Goal: Information Seeking & Learning: Find specific fact

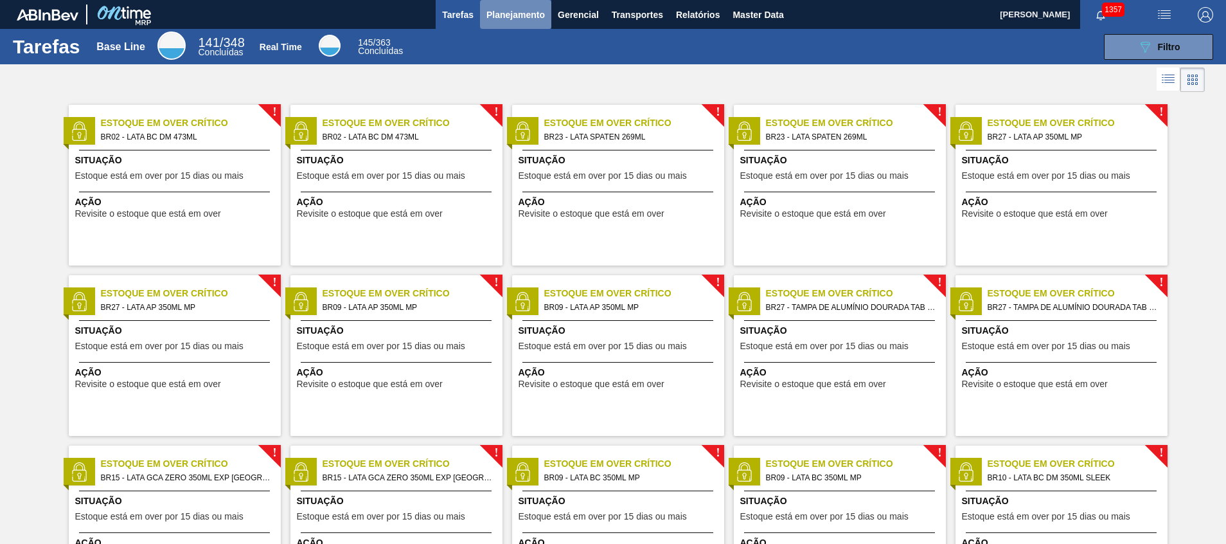
click at [506, 10] on span "Planejamento" at bounding box center [515, 14] width 58 height 15
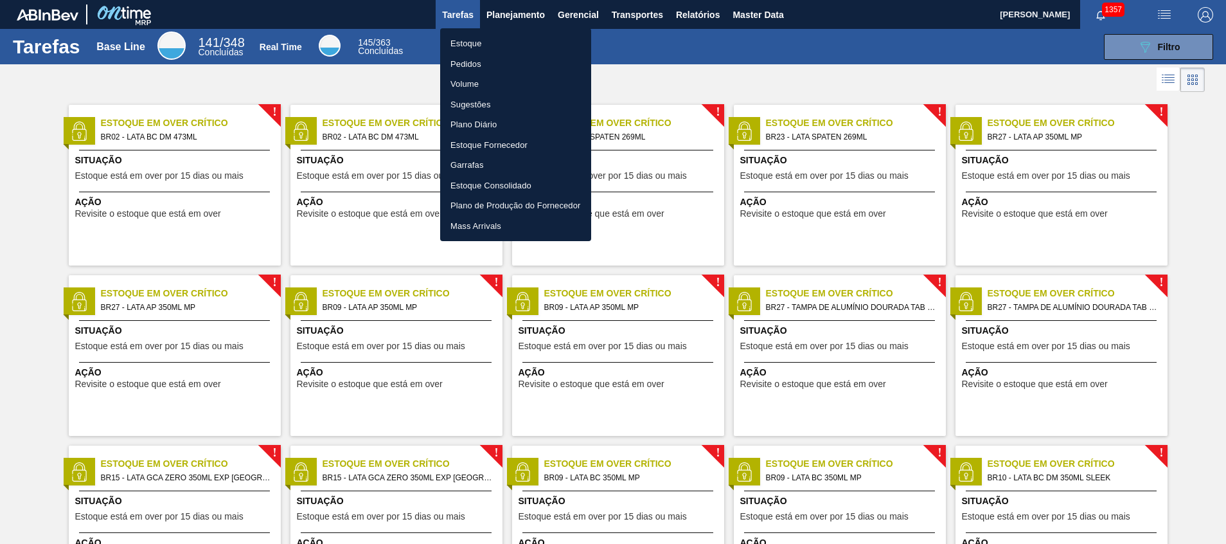
click at [519, 40] on li "Estoque" at bounding box center [515, 43] width 151 height 21
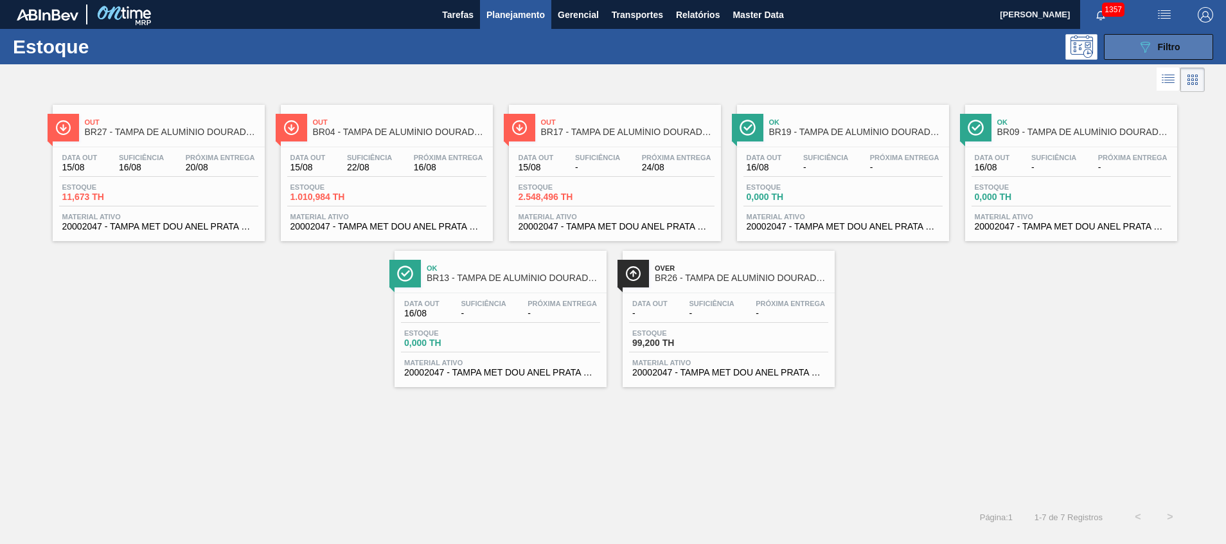
click at [1151, 51] on icon "089F7B8B-B2A5-4AFE-B5C0-19BA573D28AC" at bounding box center [1144, 46] width 15 height 15
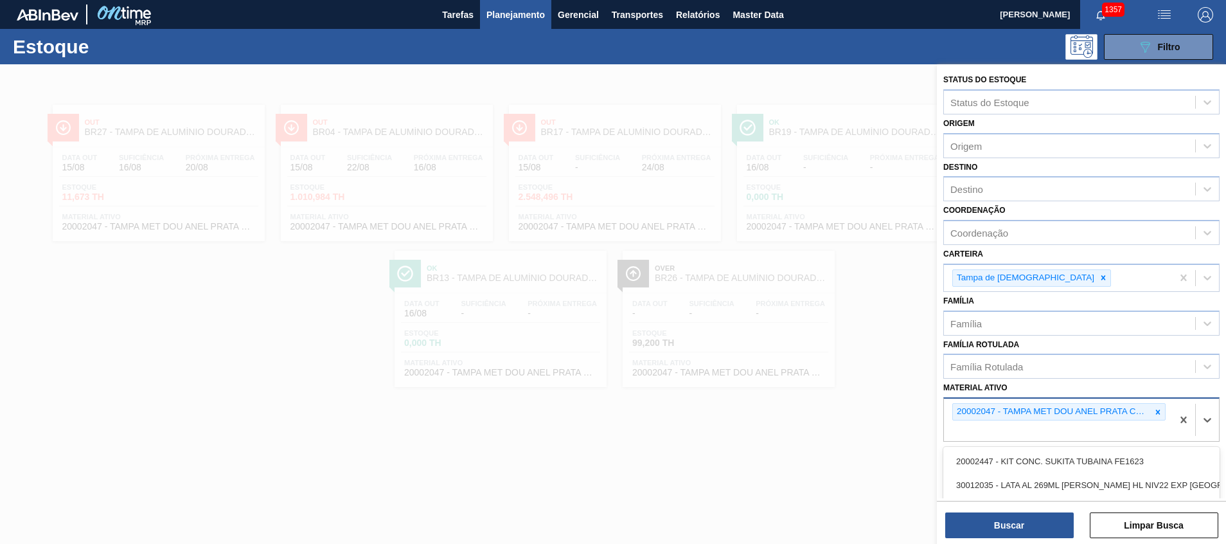
click at [1152, 434] on div "20002047 - TAMPA MET DOU ANEL PRATA CERVEJA CX600" at bounding box center [1058, 419] width 228 height 42
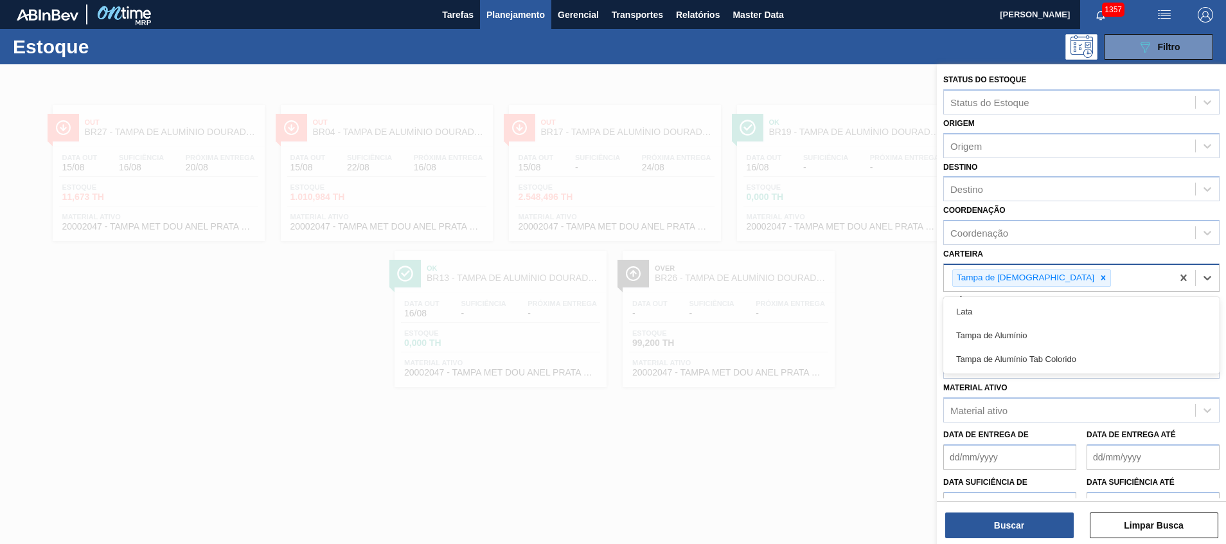
click at [1045, 280] on div "Tampa de [DEMOGRAPHIC_DATA]" at bounding box center [1058, 278] width 228 height 26
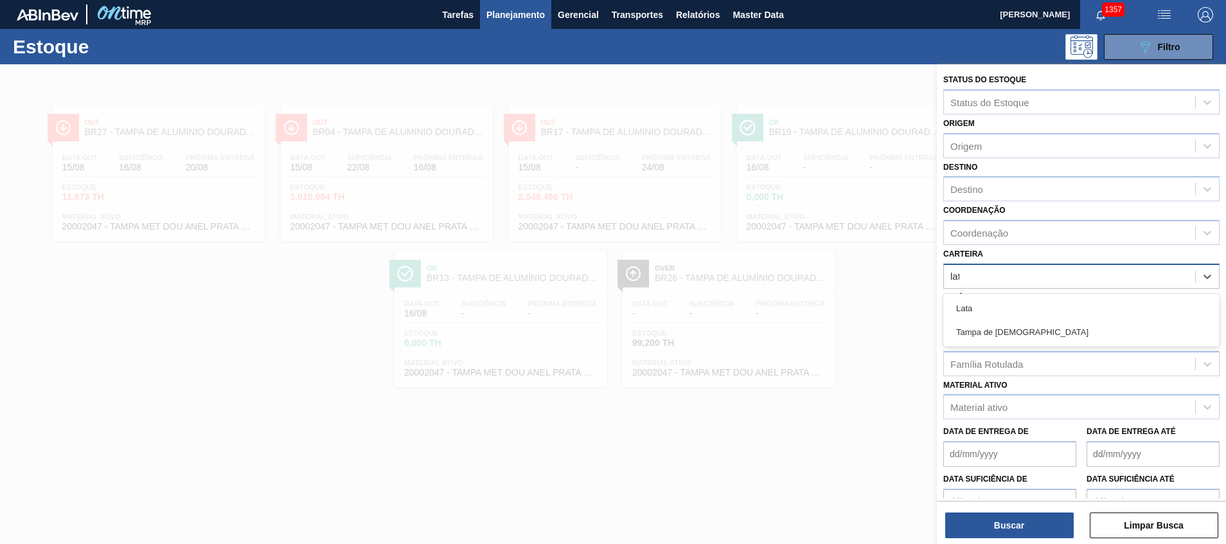
type input "lata"
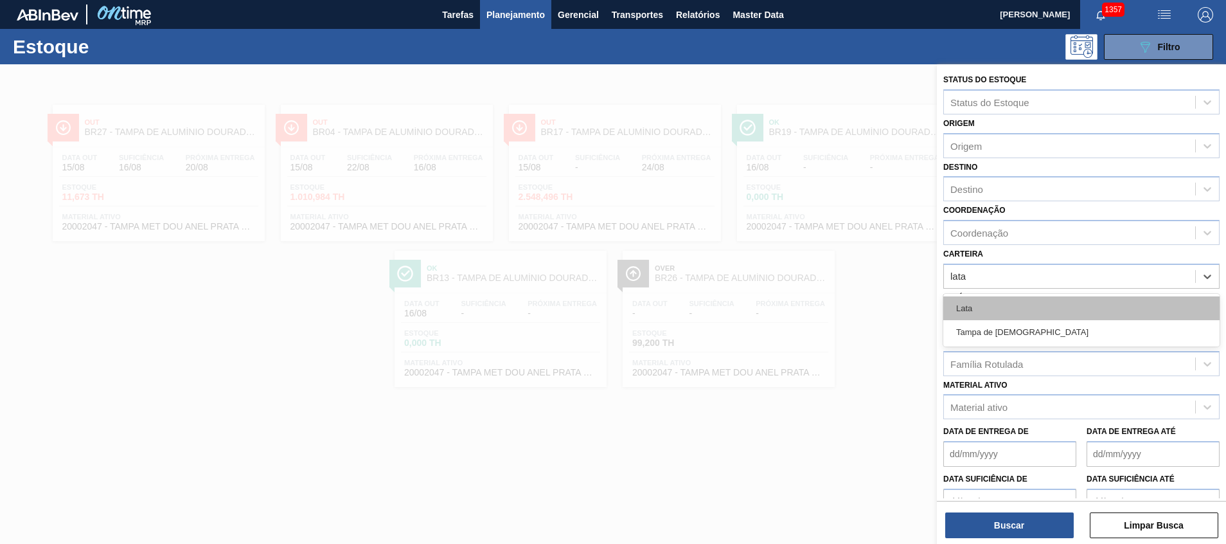
click at [1059, 299] on div "Lata" at bounding box center [1081, 308] width 276 height 24
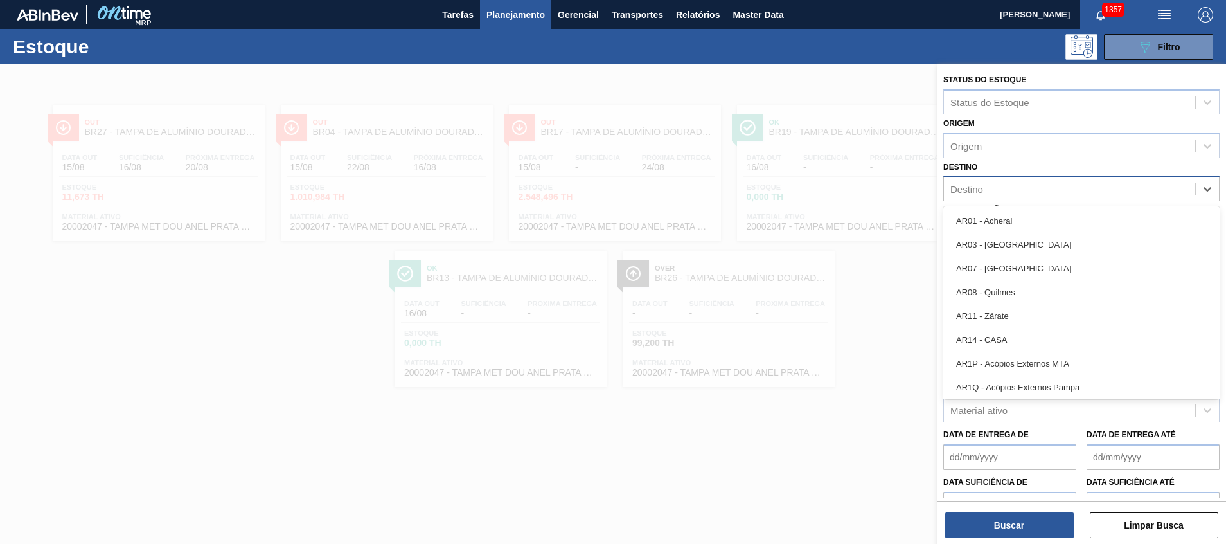
click at [1010, 191] on div "Destino" at bounding box center [1069, 189] width 251 height 19
type input "lag"
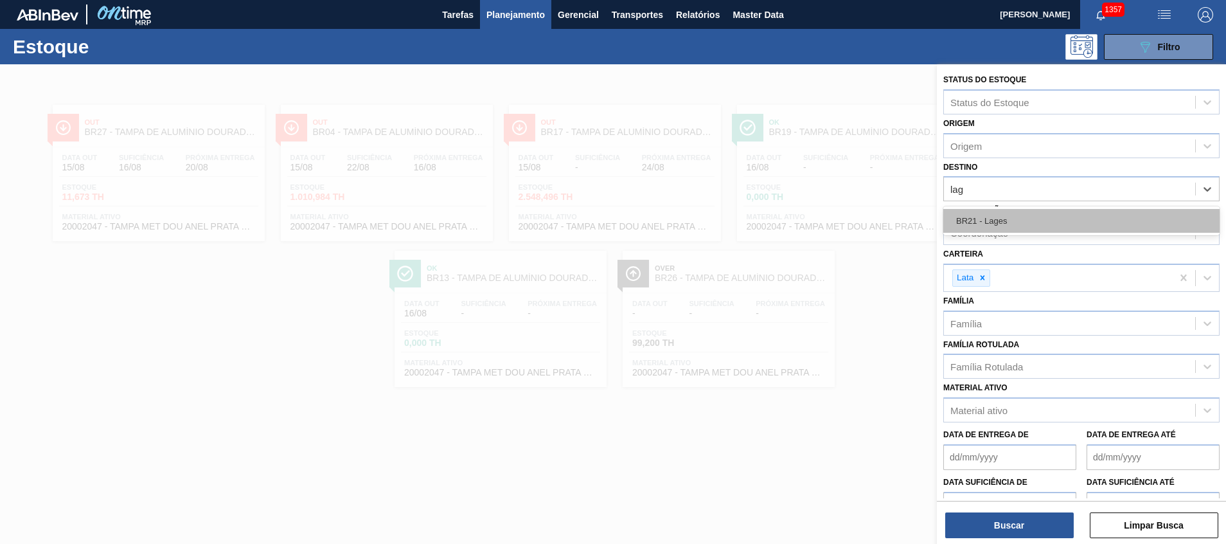
click at [1023, 217] on div "BR21 - Lages" at bounding box center [1081, 221] width 276 height 24
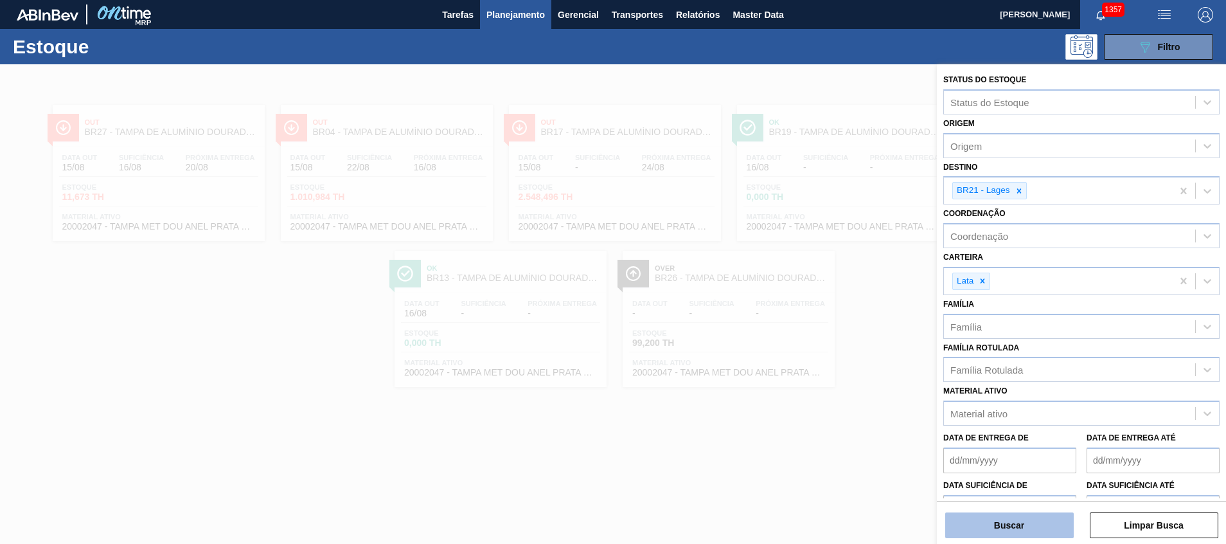
click at [953, 531] on button "Buscar" at bounding box center [1009, 525] width 128 height 26
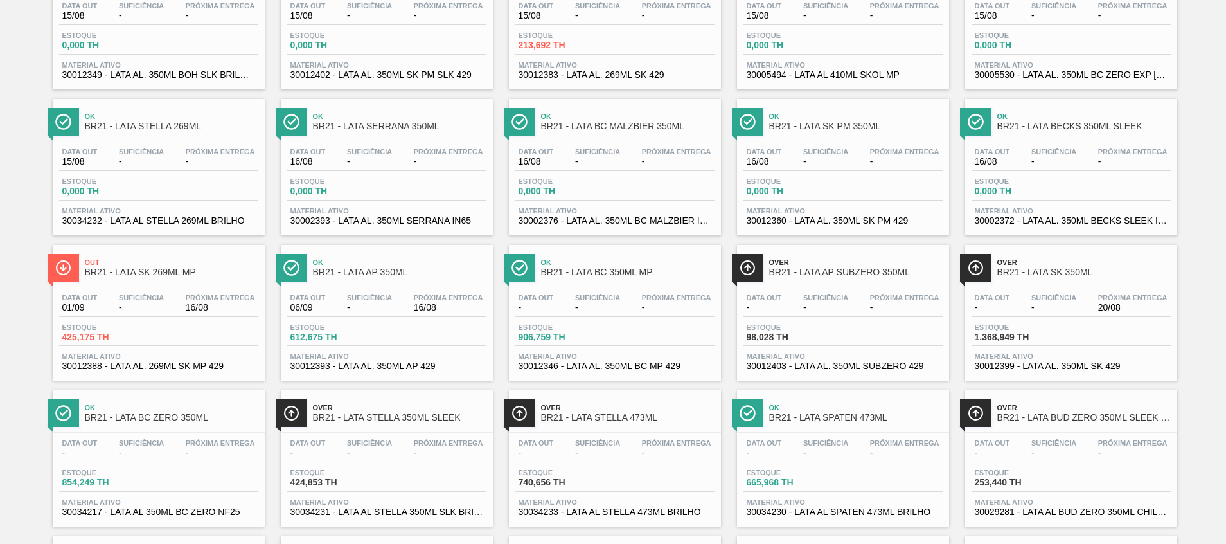
scroll to position [896, 0]
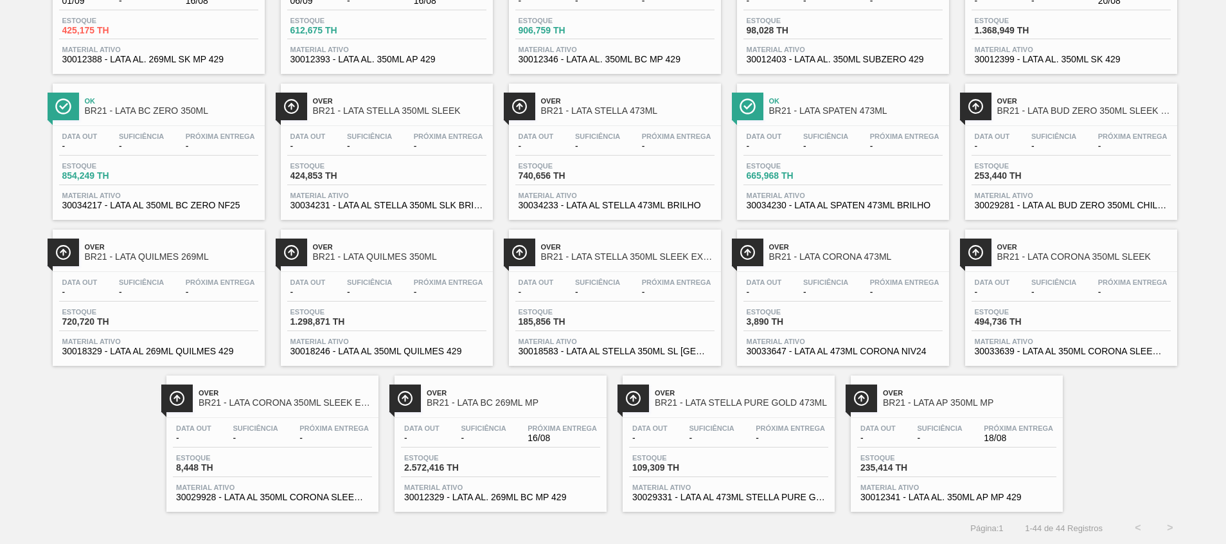
click at [919, 396] on span "Over" at bounding box center [969, 393] width 173 height 8
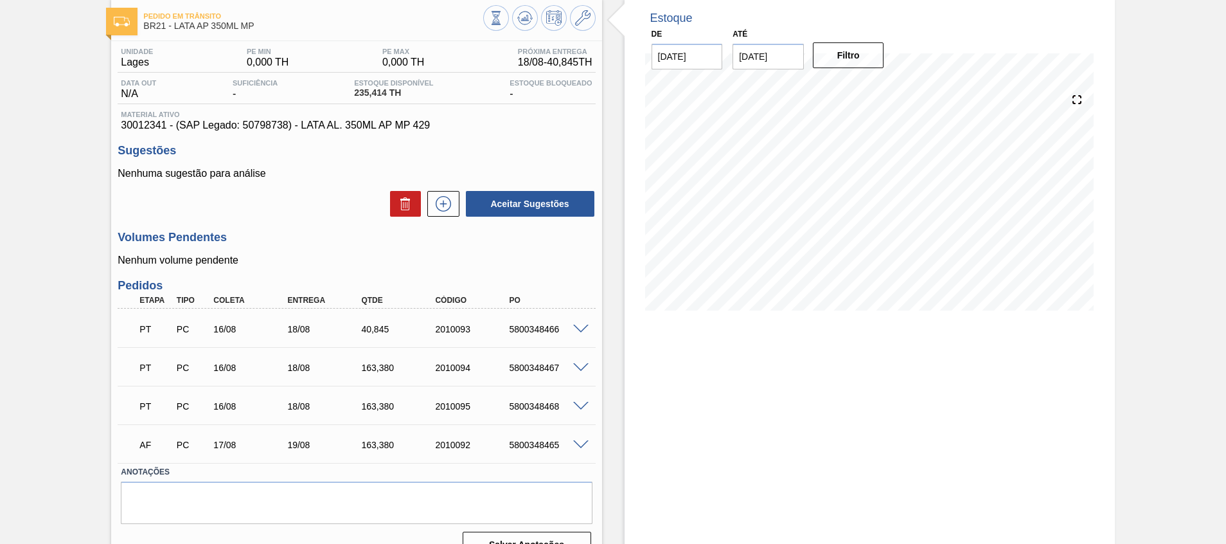
scroll to position [67, 0]
click at [579, 24] on icon at bounding box center [582, 16] width 15 height 15
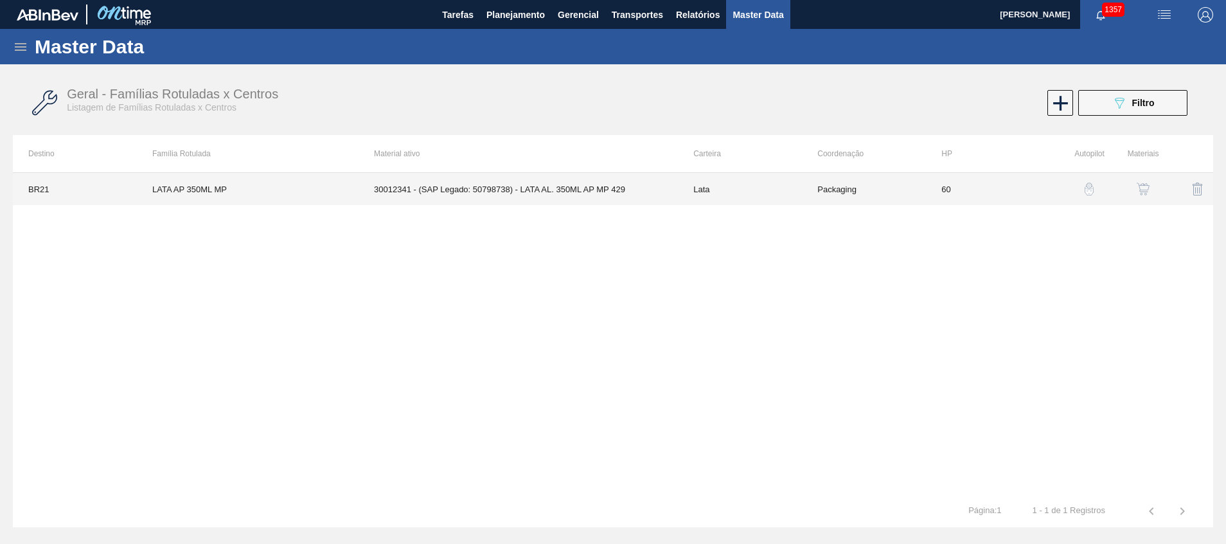
click at [321, 183] on td "LATA AP 350ML MP" at bounding box center [248, 189] width 222 height 32
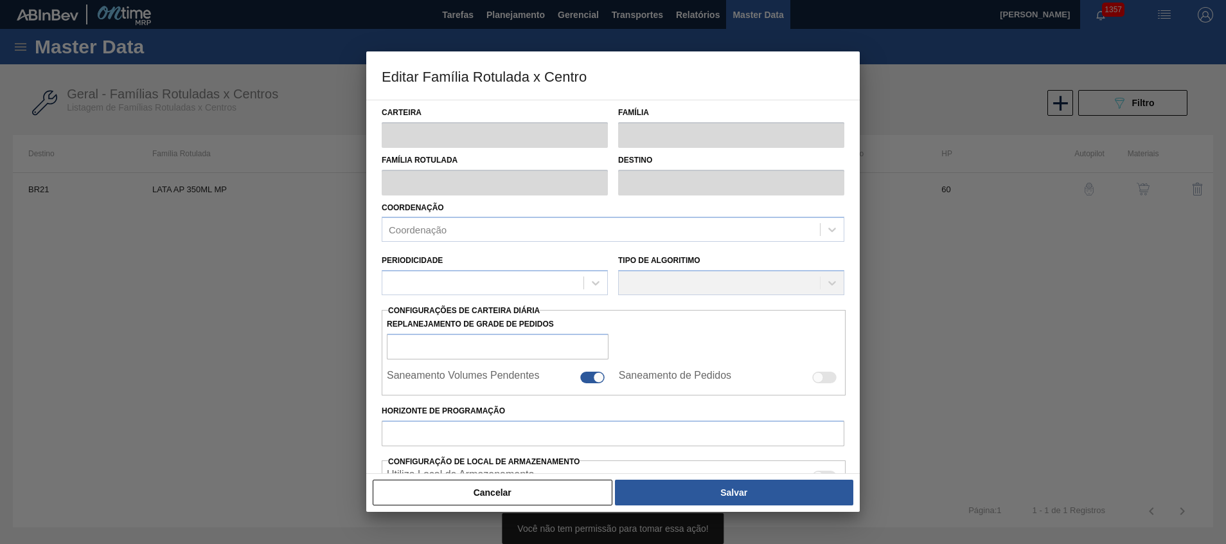
type input "Lata"
type input "LATA AP 350ML MP"
type input "BR21 - Lages"
type input "0"
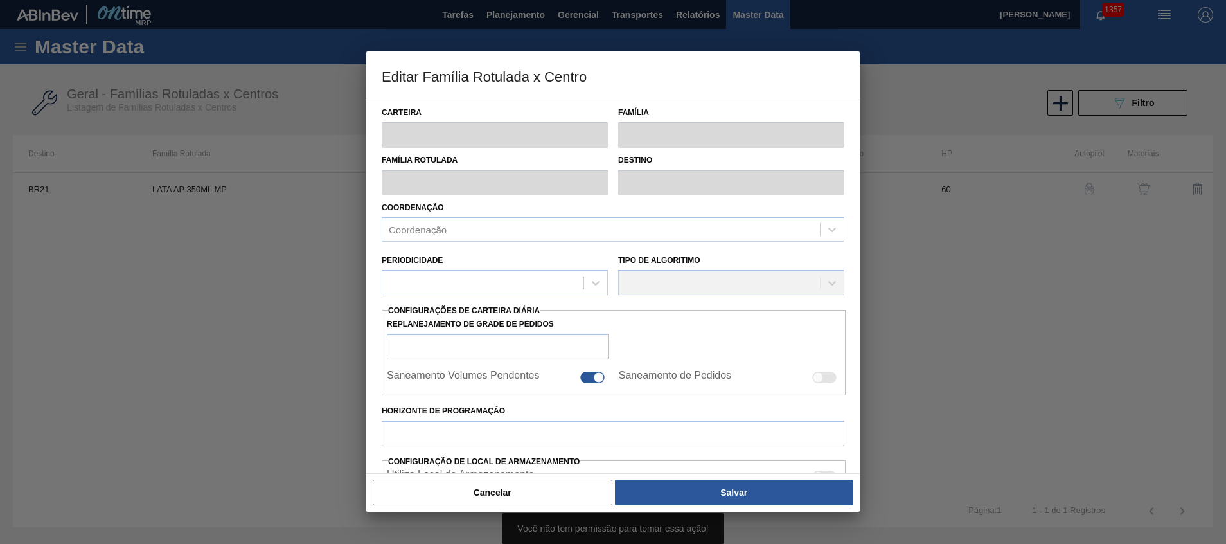
checkbox input "false"
type input "60"
type input "0"
type input "100"
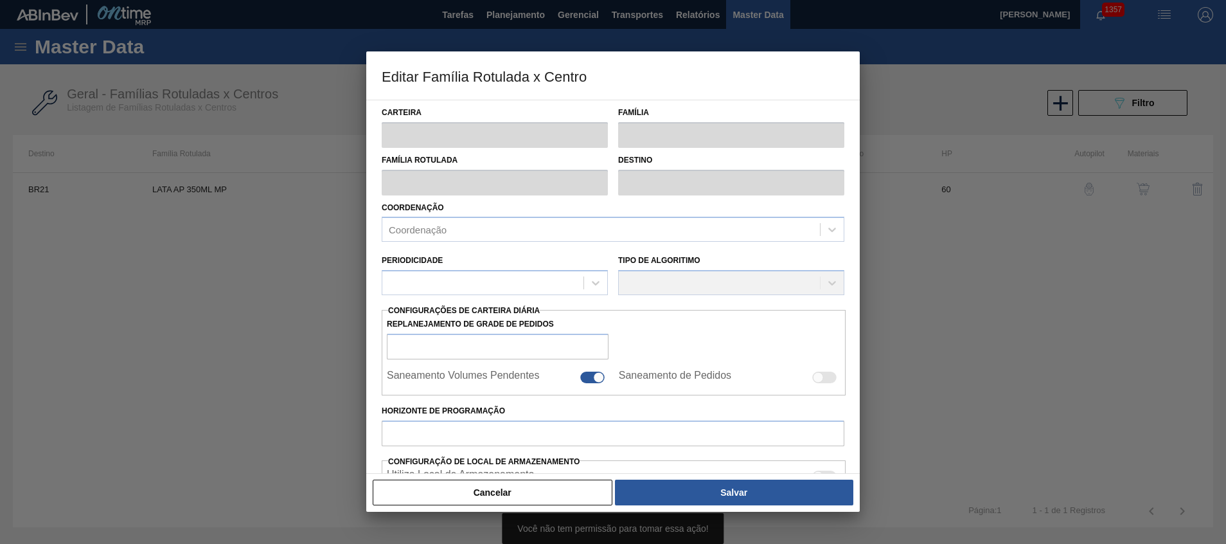
type input "0,000"
checkbox input "true"
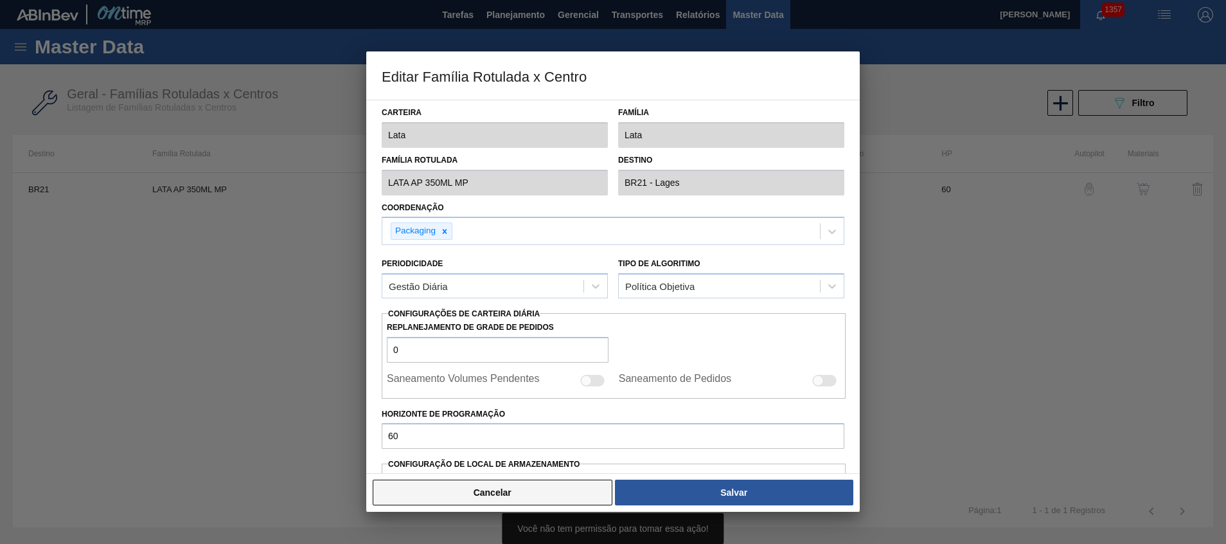
click at [495, 492] on button "Cancelar" at bounding box center [493, 492] width 240 height 26
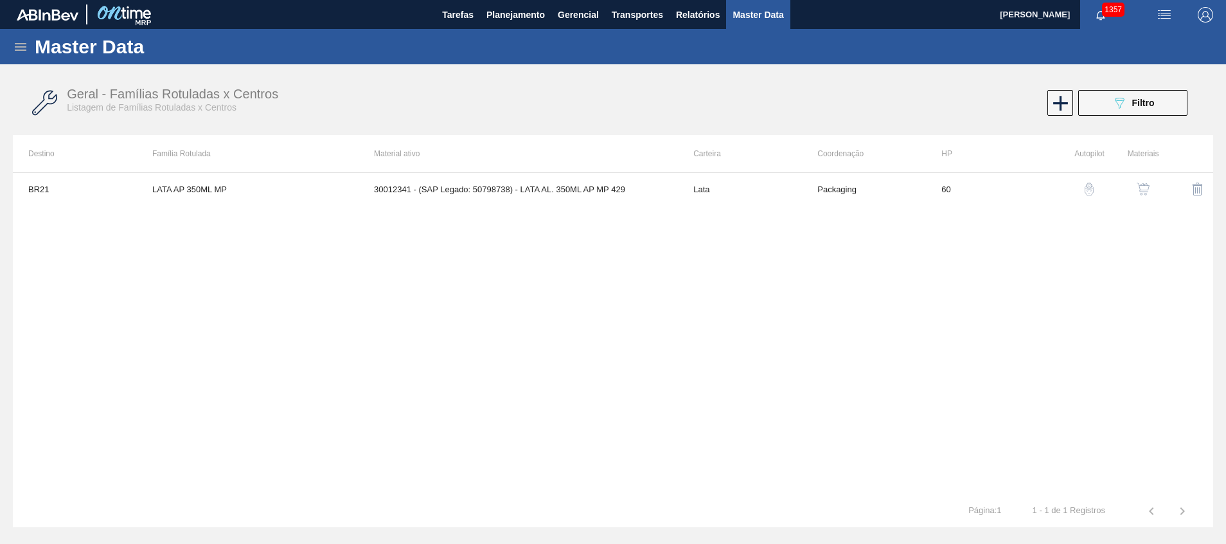
click at [1153, 186] on button "button" at bounding box center [1143, 188] width 31 height 31
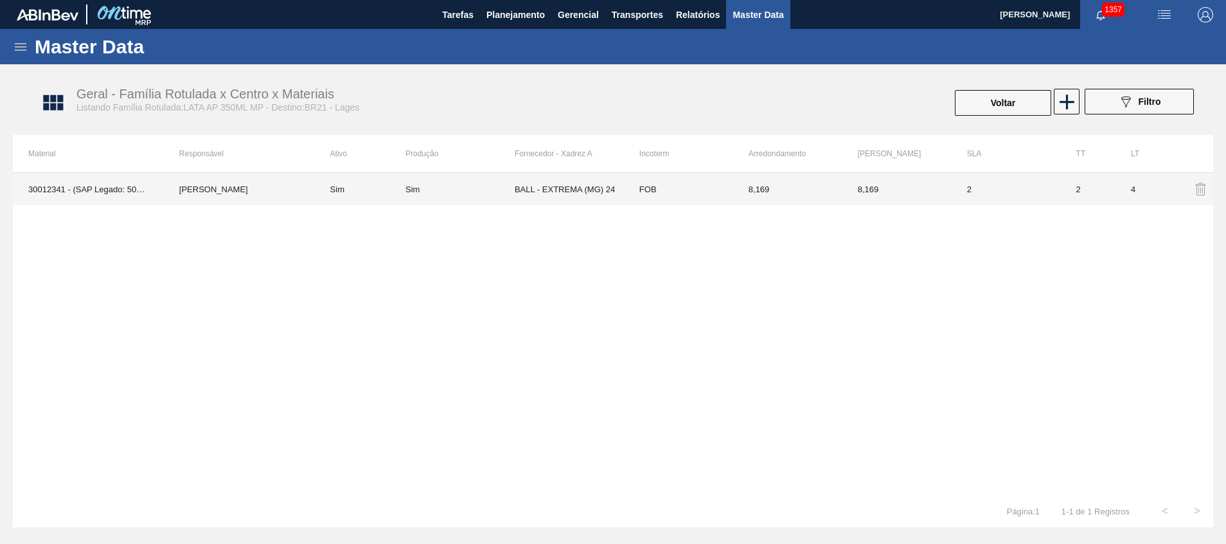
click at [560, 185] on td "BALL - EXTREMA (MG) 24" at bounding box center [569, 189] width 109 height 32
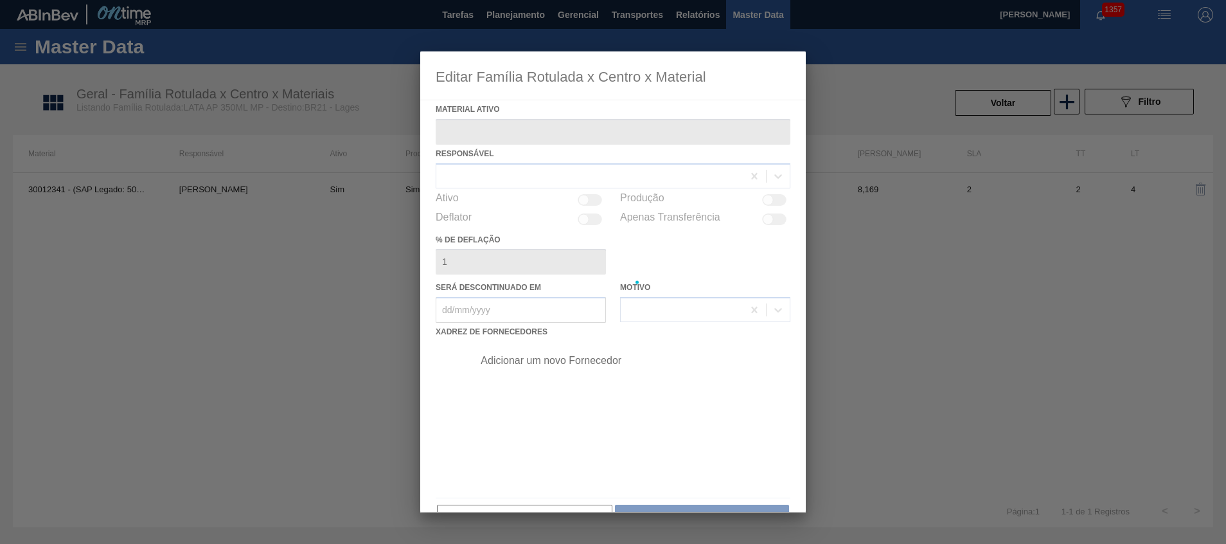
type ativo "30012341 - (SAP Legado: 50798738) - LATA AL. 350ML AP MP 429"
checkbox input "true"
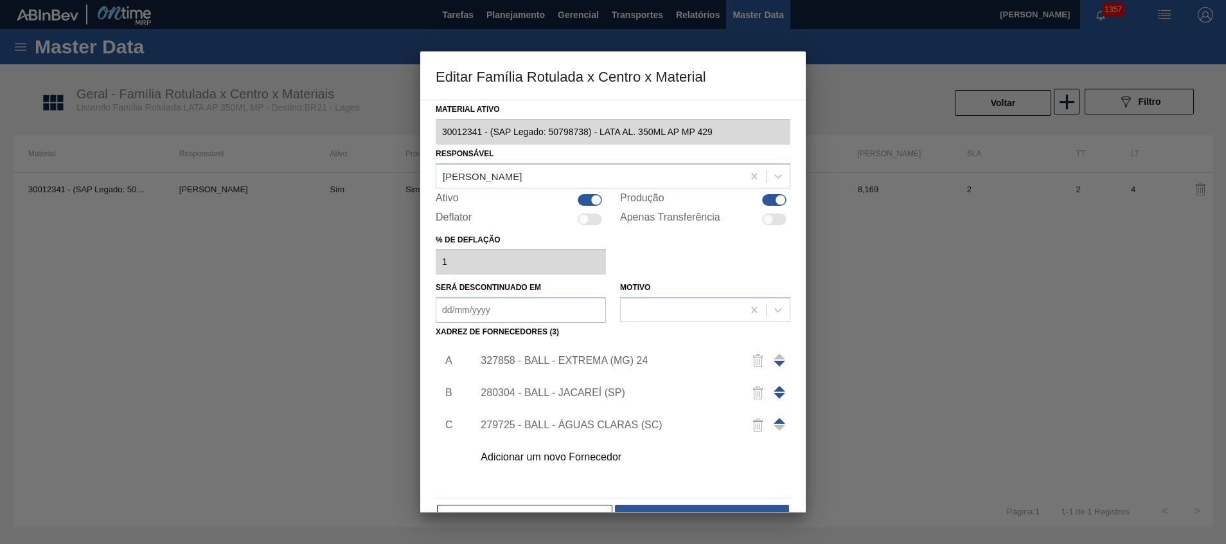
click at [506, 391] on div "280304 - BALL - JACAREÍ (SP)" at bounding box center [607, 393] width 252 height 12
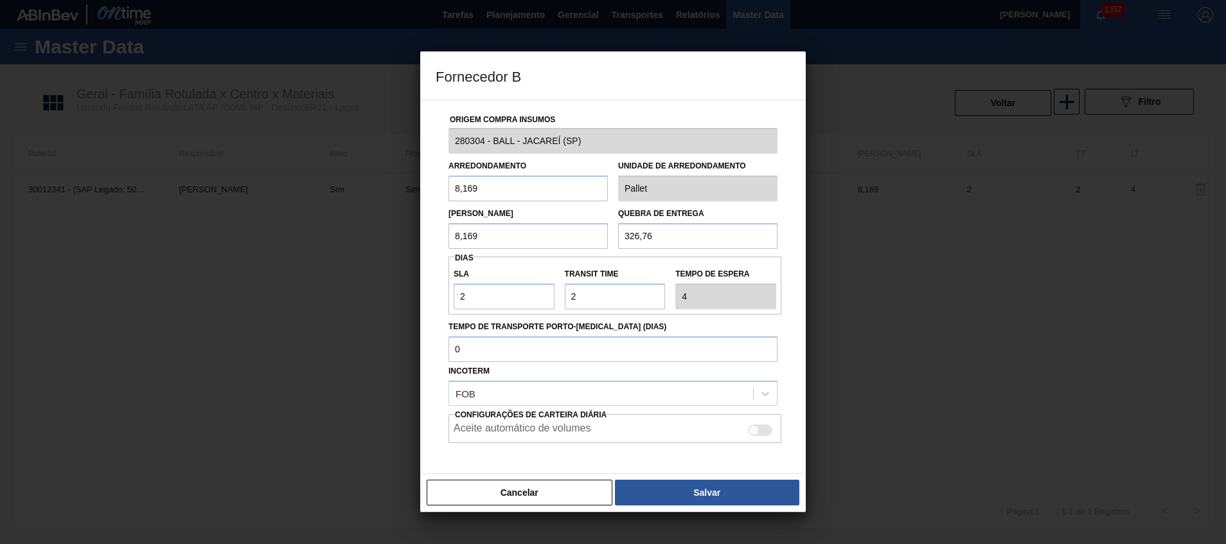
click at [417, 143] on div "Fornecedor B Origem Compra Insumos 280304 - BALL - JACAREÍ ([GEOGRAPHIC_DATA]) …" at bounding box center [613, 272] width 1226 height 544
click at [441, 495] on button "Cancelar" at bounding box center [520, 492] width 186 height 26
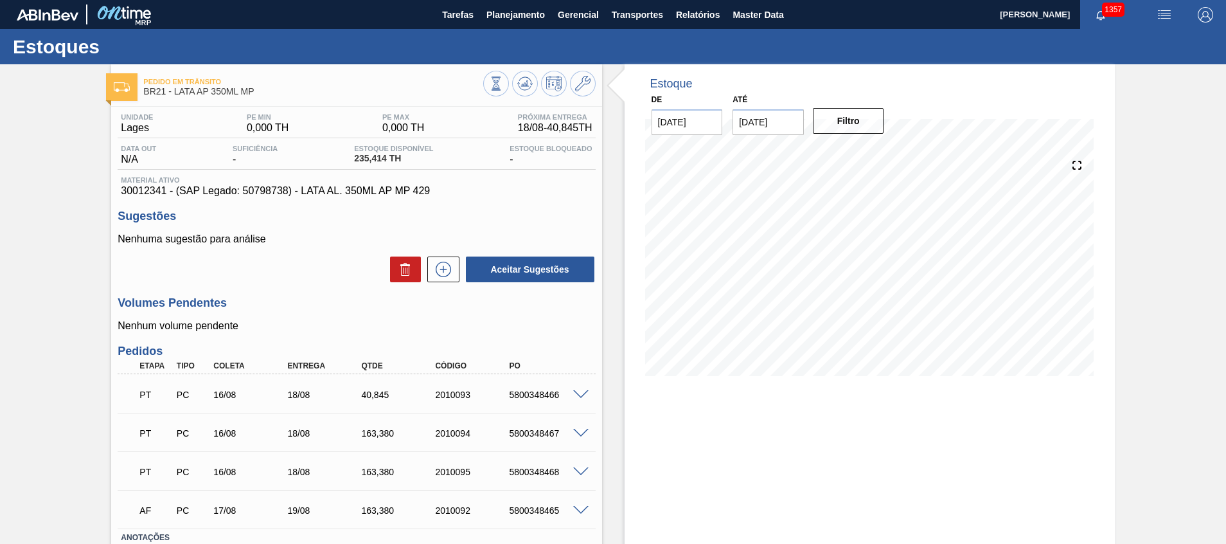
click at [148, 186] on span "30012341 - (SAP Legado: 50798738) - LATA AL. 350ML AP MP 429" at bounding box center [356, 191] width 471 height 12
copy span "30012341"
